Goal: Information Seeking & Learning: Learn about a topic

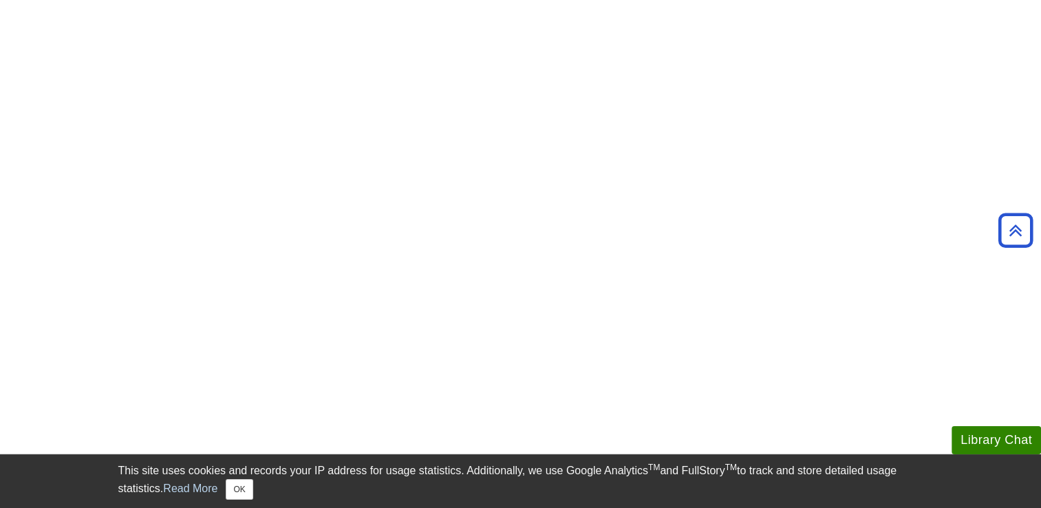
scroll to position [193, 0]
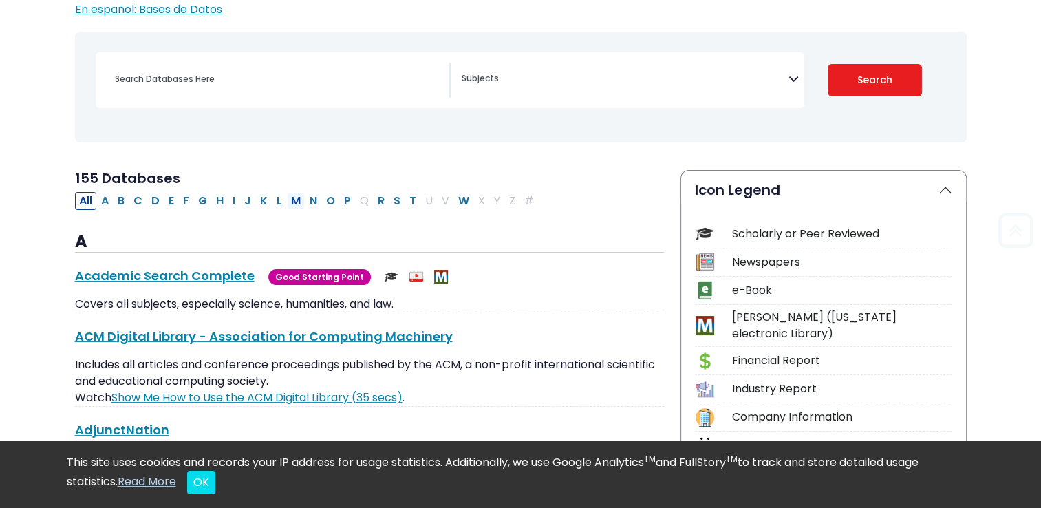
scroll to position [164, 0]
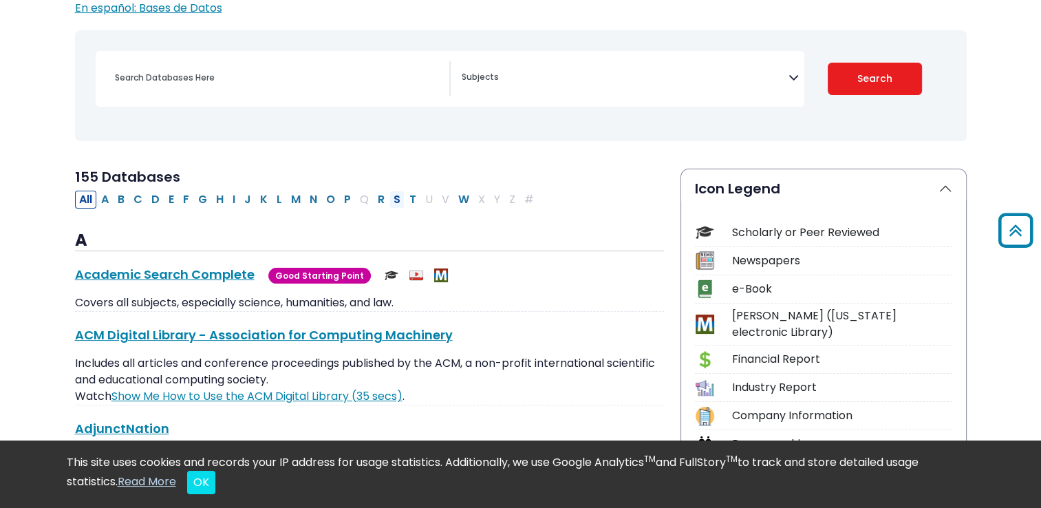
click at [390, 202] on button "S" at bounding box center [397, 200] width 15 height 18
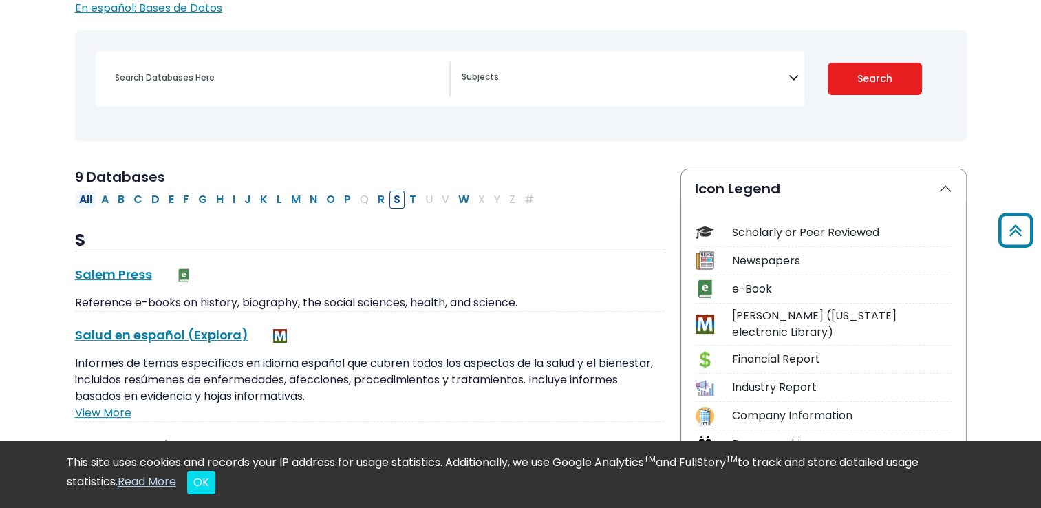
click at [75, 202] on button "All" at bounding box center [85, 200] width 21 height 18
select select "Database Subject Filter"
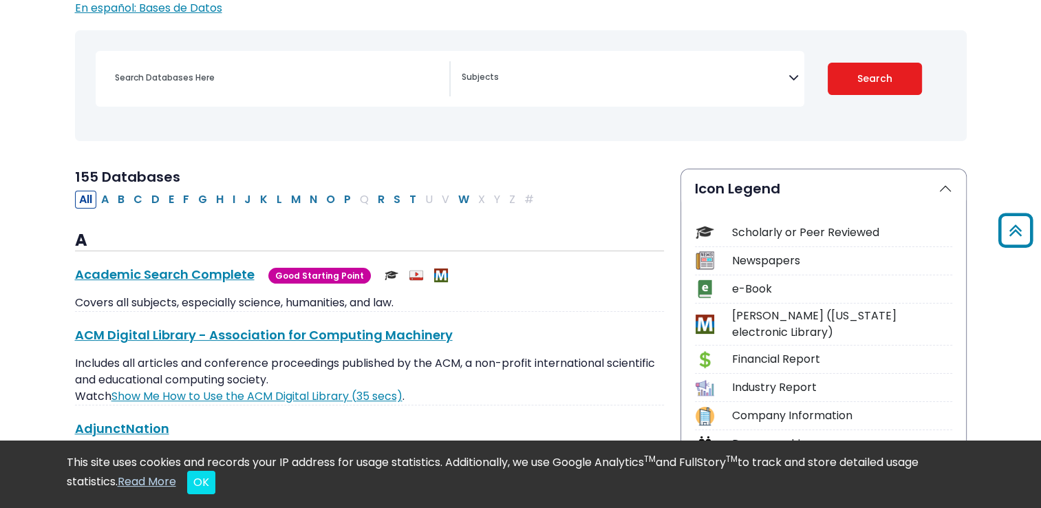
click at [792, 76] on icon "Search filters" at bounding box center [794, 75] width 10 height 21
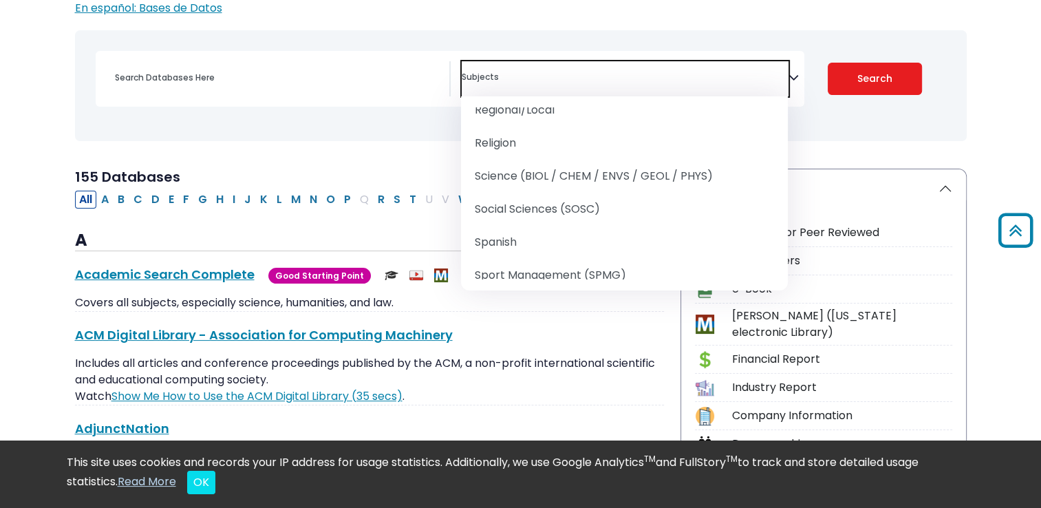
scroll to position [1649, 0]
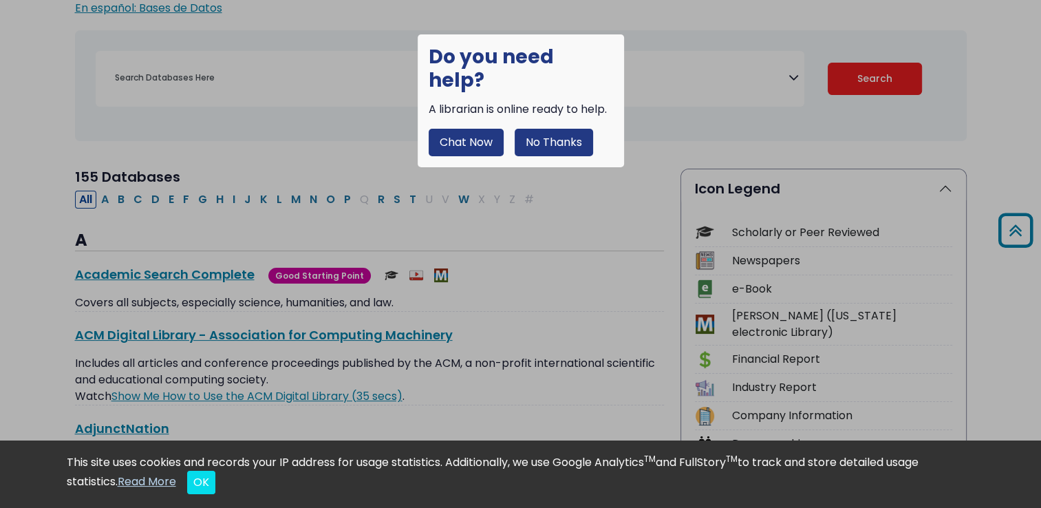
click at [553, 129] on button "No Thanks" at bounding box center [554, 143] width 78 height 28
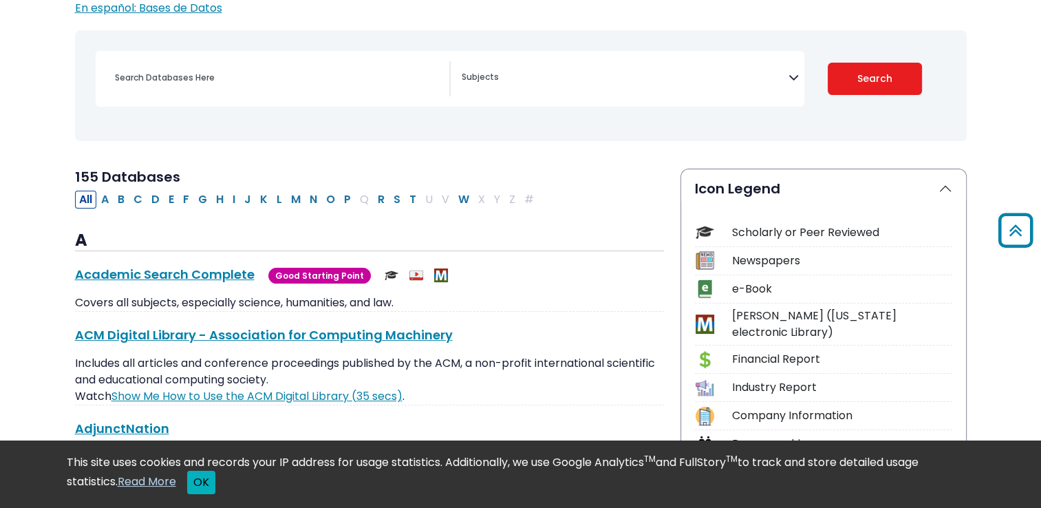
click at [206, 487] on button "OK" at bounding box center [201, 482] width 28 height 23
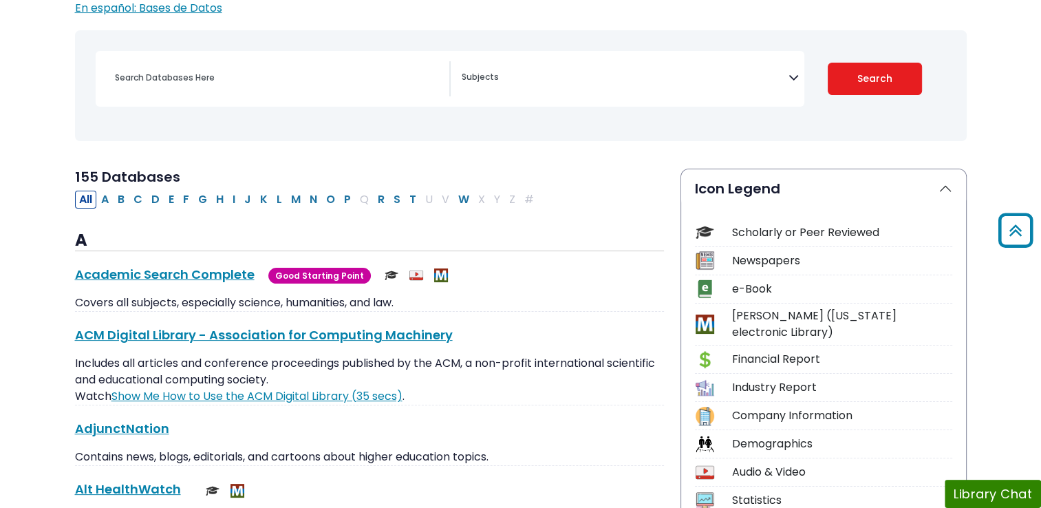
scroll to position [0, 0]
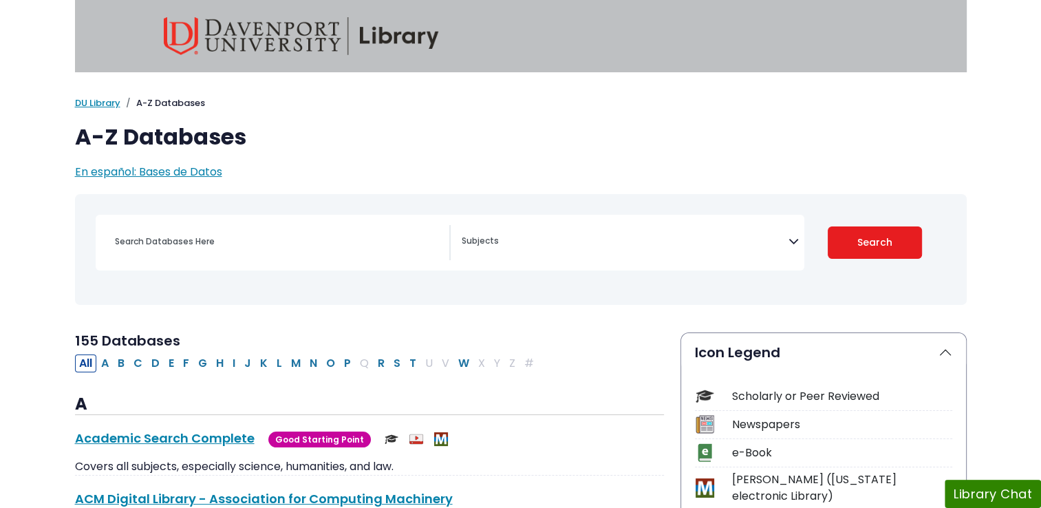
click at [387, 36] on img at bounding box center [301, 36] width 275 height 38
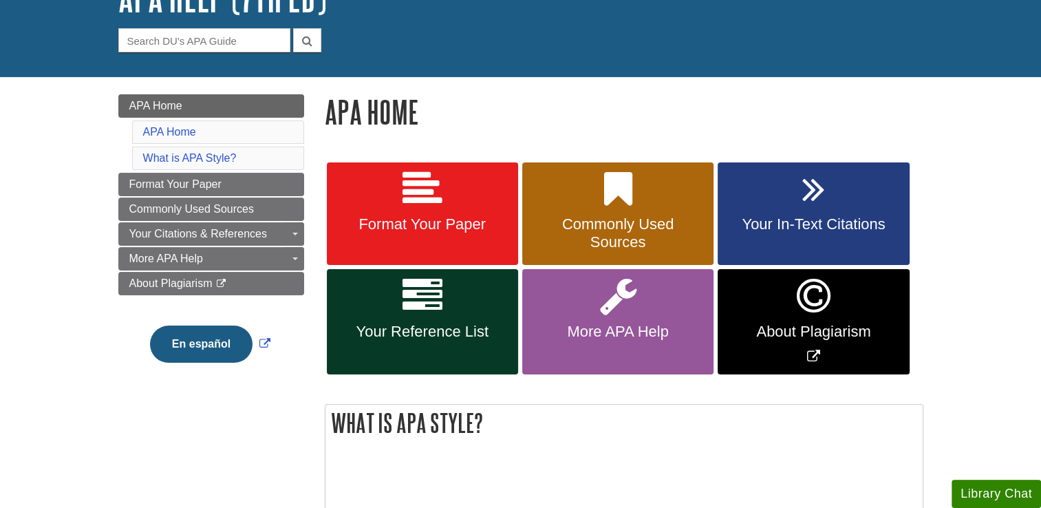
scroll to position [113, 0]
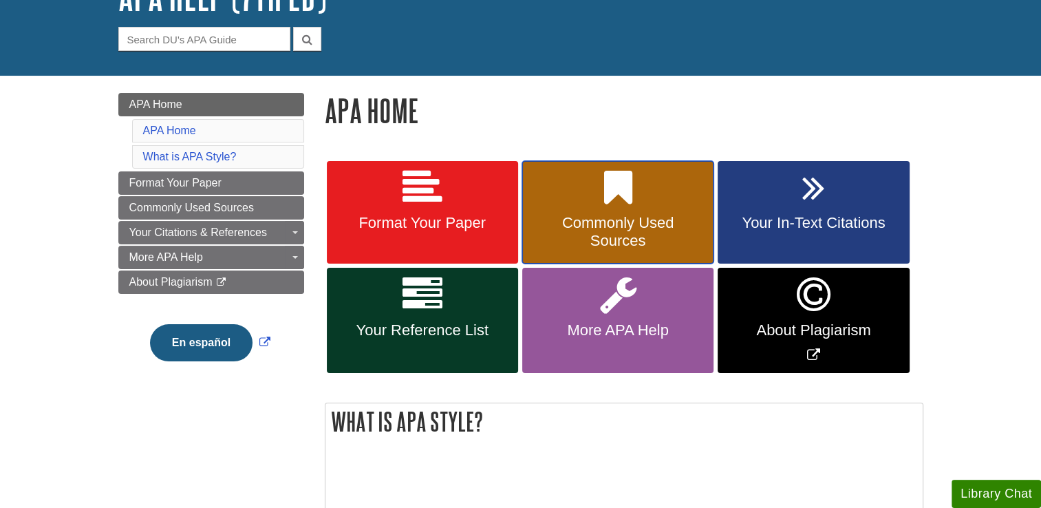
click at [632, 226] on span "Commonly Used Sources" at bounding box center [618, 232] width 171 height 36
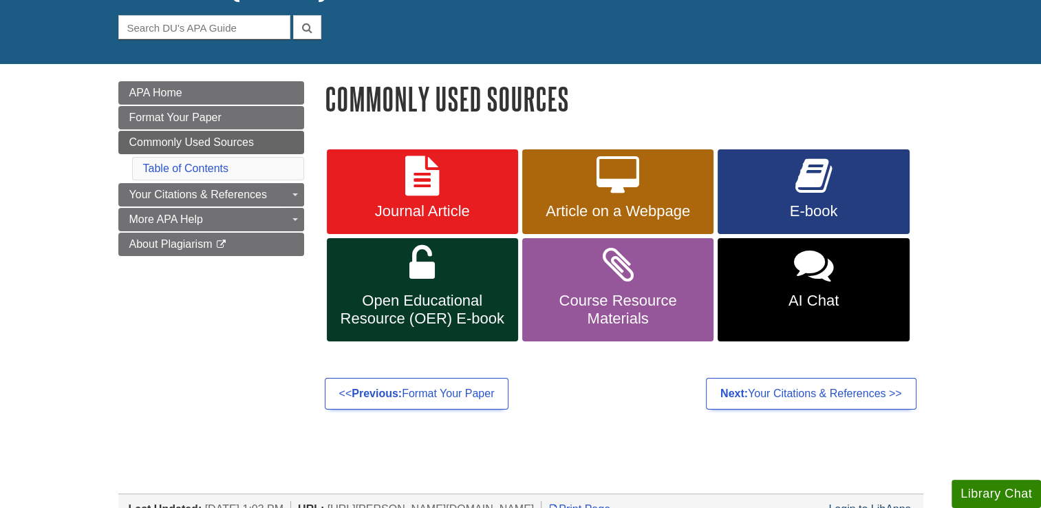
scroll to position [125, 0]
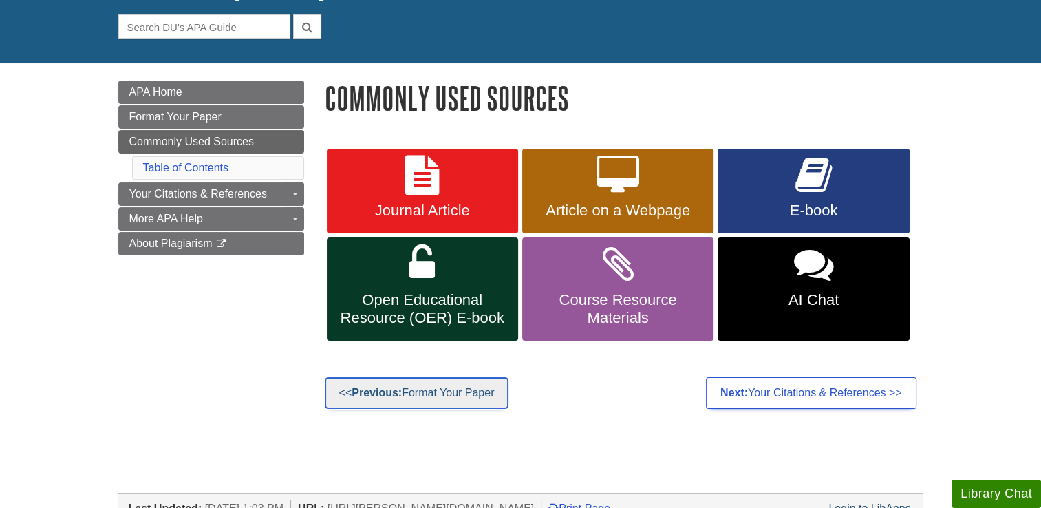
click at [428, 385] on link "<< Previous: Format Your Paper" at bounding box center [417, 393] width 184 height 32
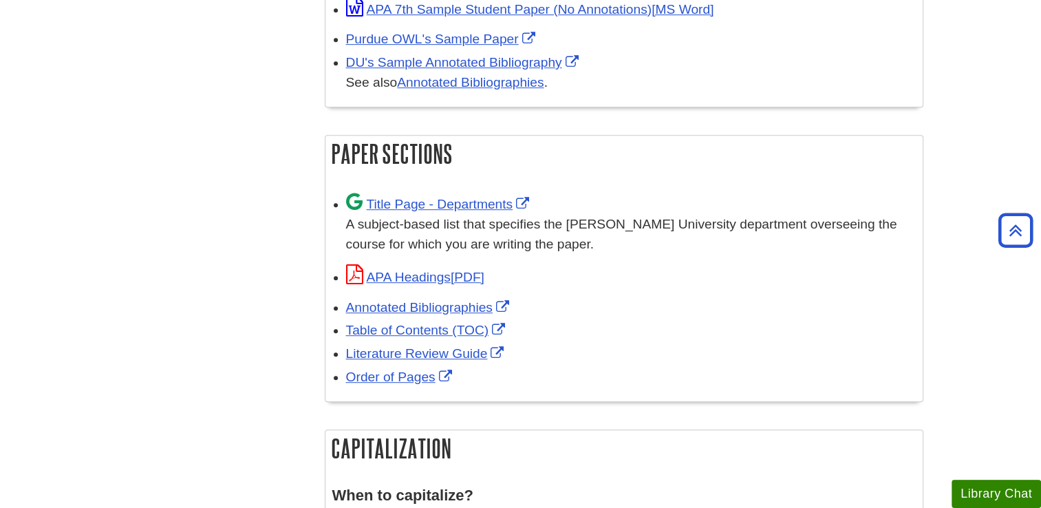
scroll to position [801, 0]
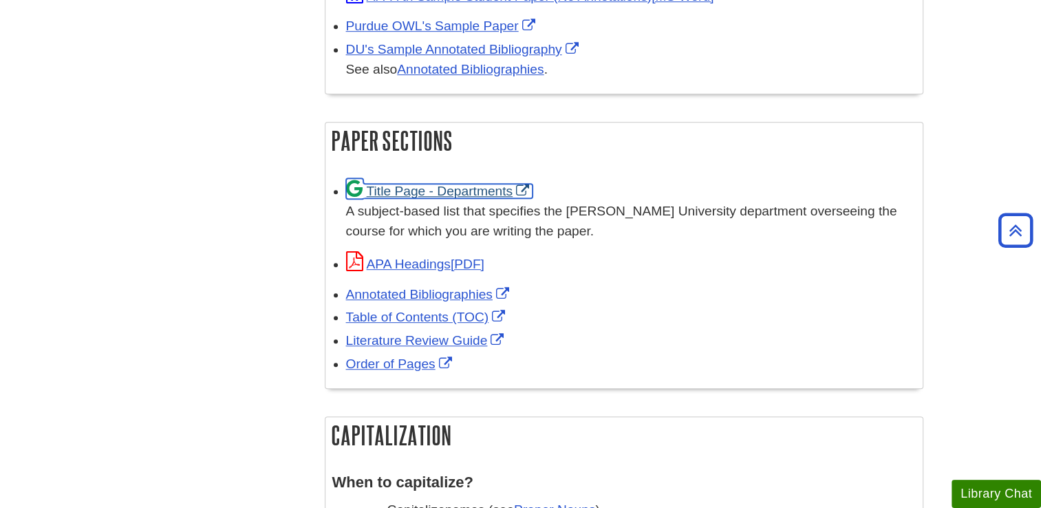
click at [474, 189] on link "Title Page - Departments" at bounding box center [439, 191] width 187 height 14
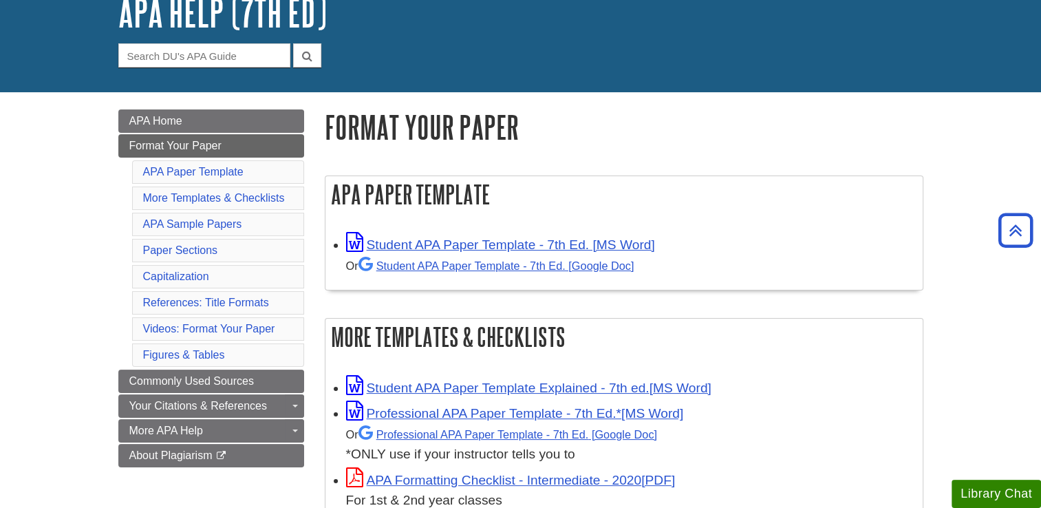
scroll to position [0, 0]
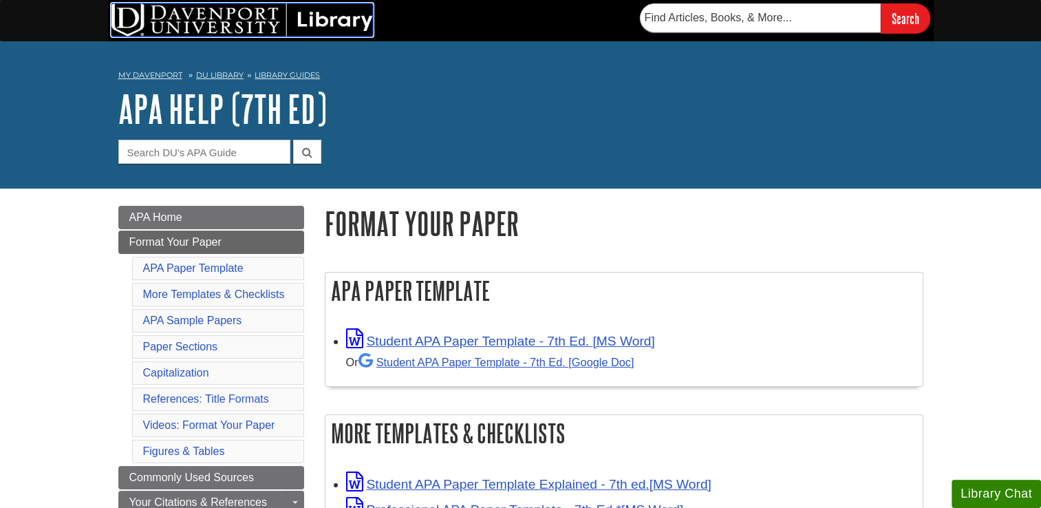
click at [328, 10] on img at bounding box center [243, 19] width 262 height 33
